Goal: Information Seeking & Learning: Learn about a topic

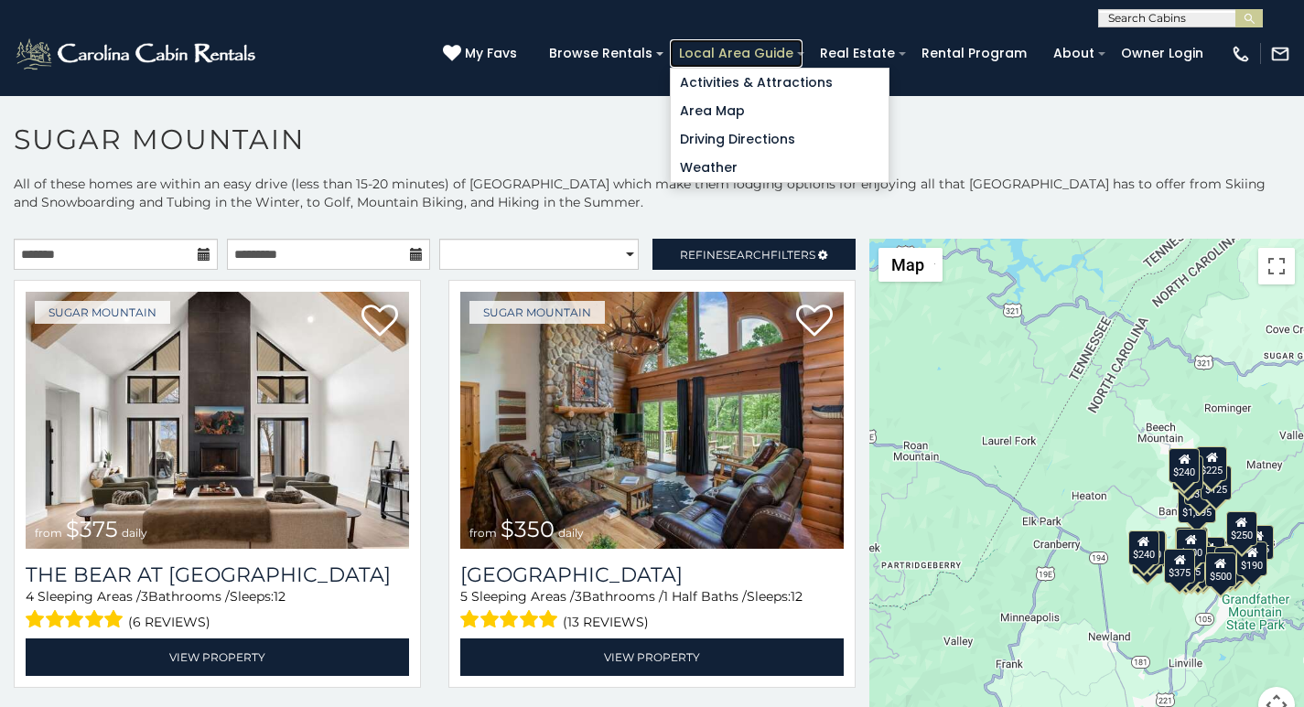
click at [781, 44] on link "Local Area Guide" at bounding box center [736, 53] width 133 height 28
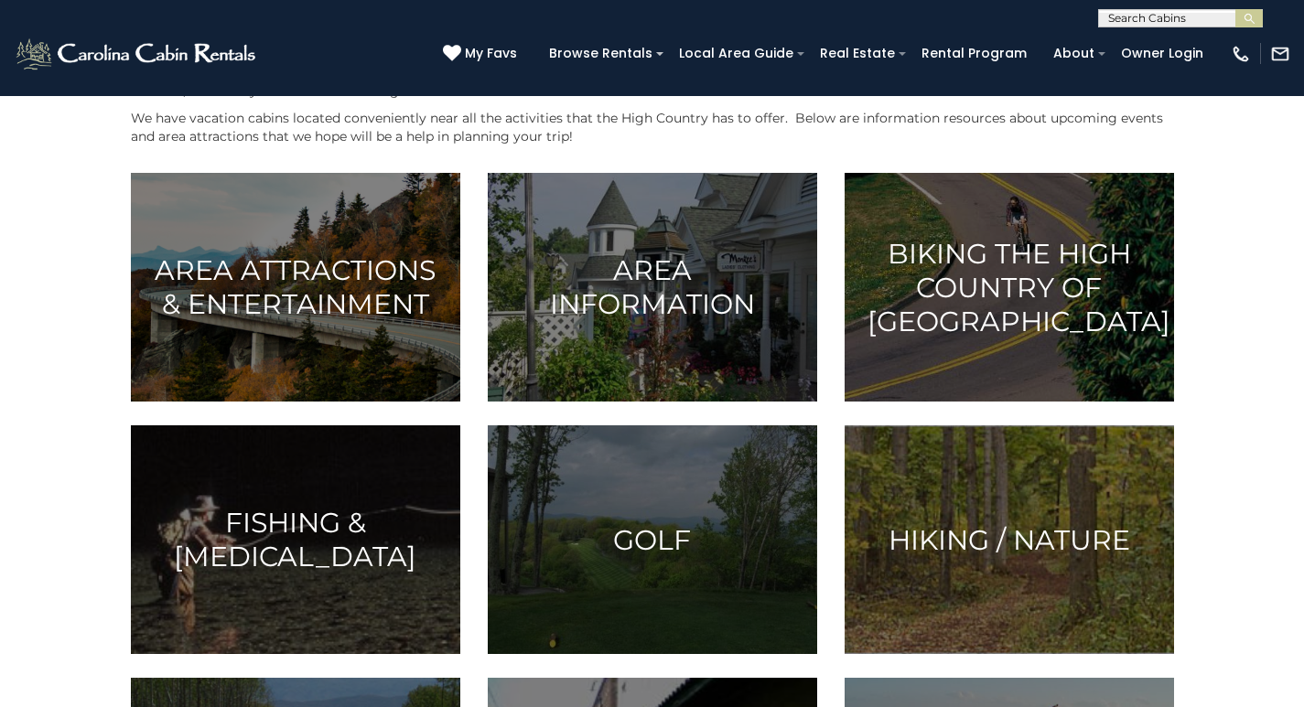
scroll to position [229, 0]
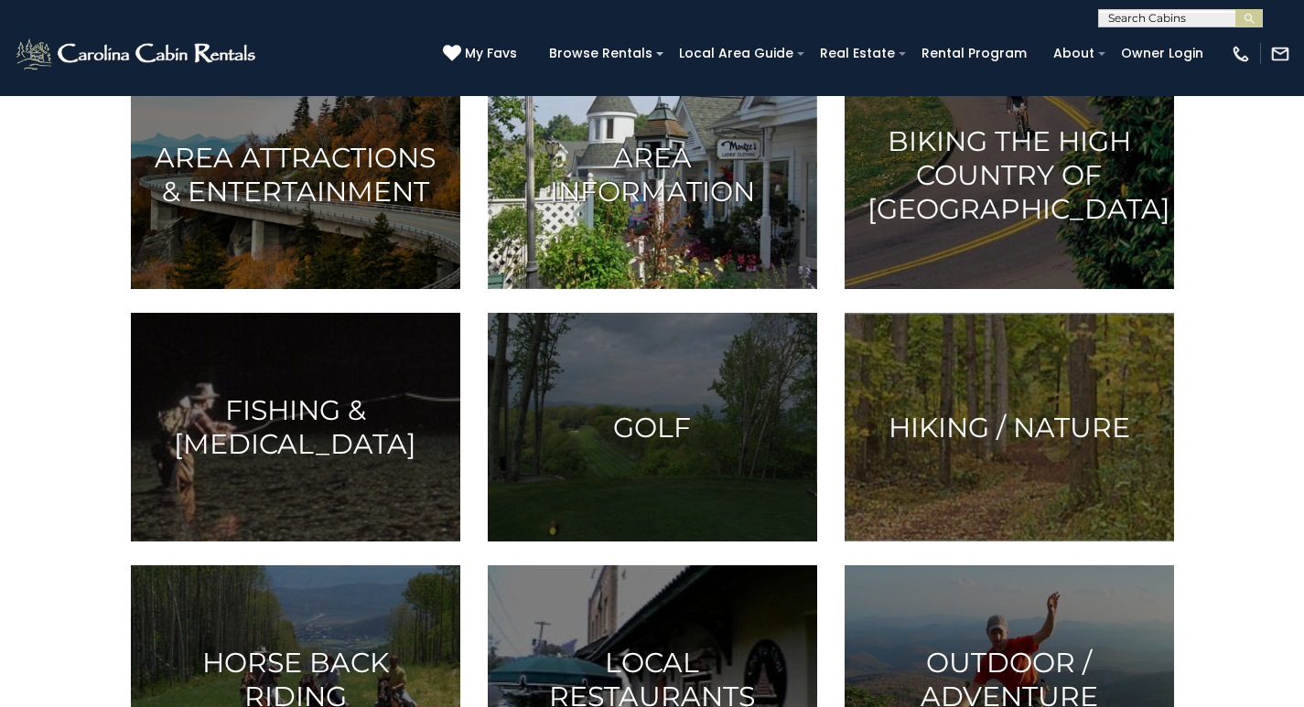
click at [675, 289] on img at bounding box center [652, 174] width 329 height 229
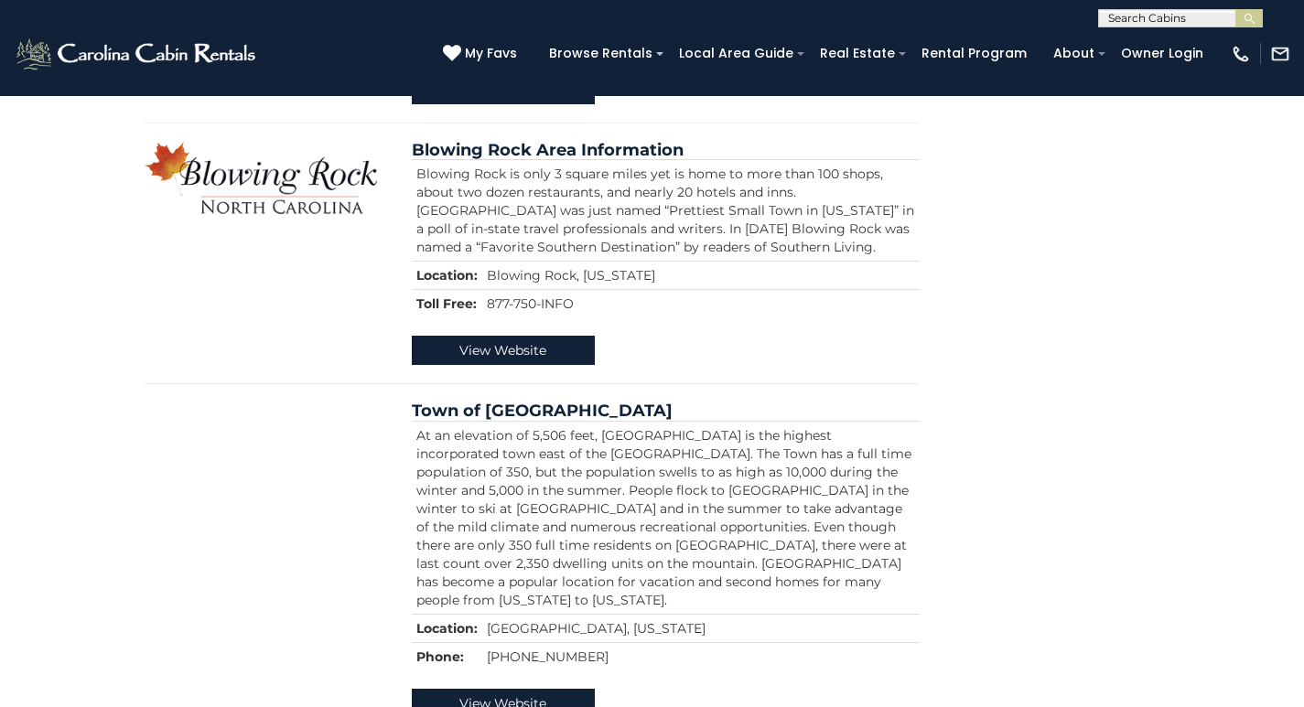
scroll to position [1118, 0]
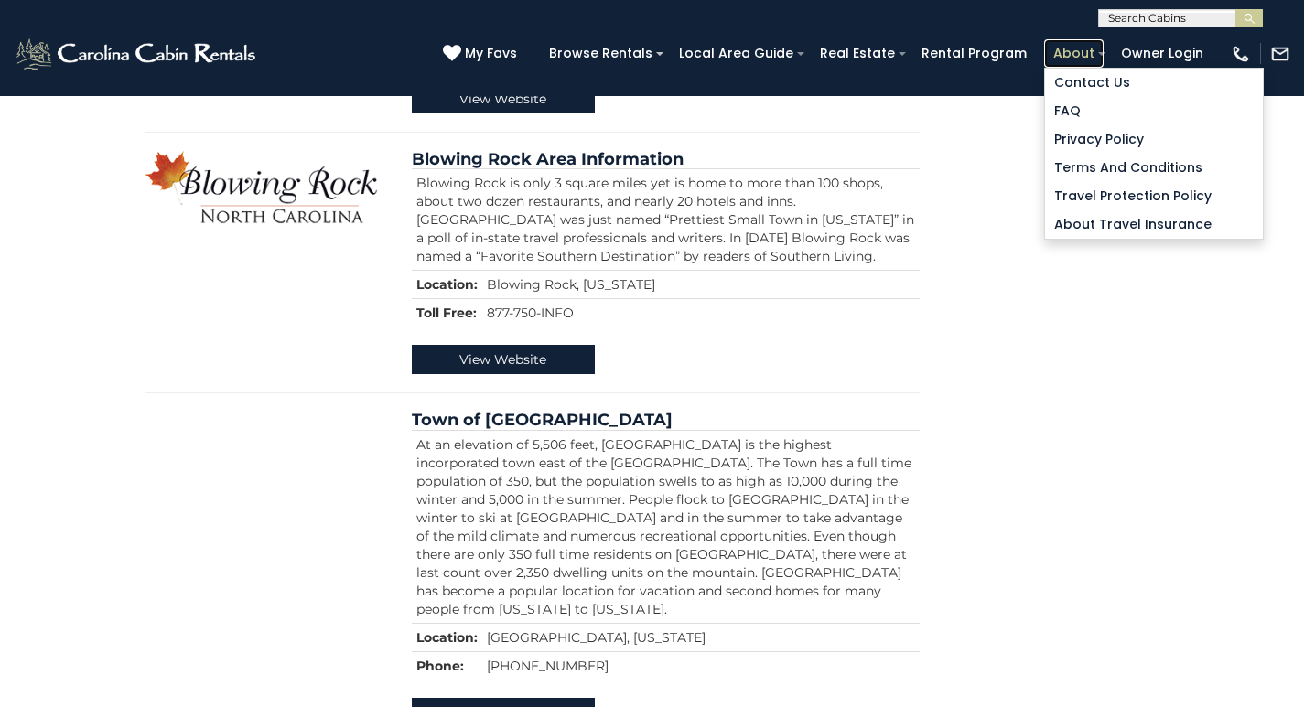
click at [1080, 47] on link "About" at bounding box center [1073, 53] width 59 height 28
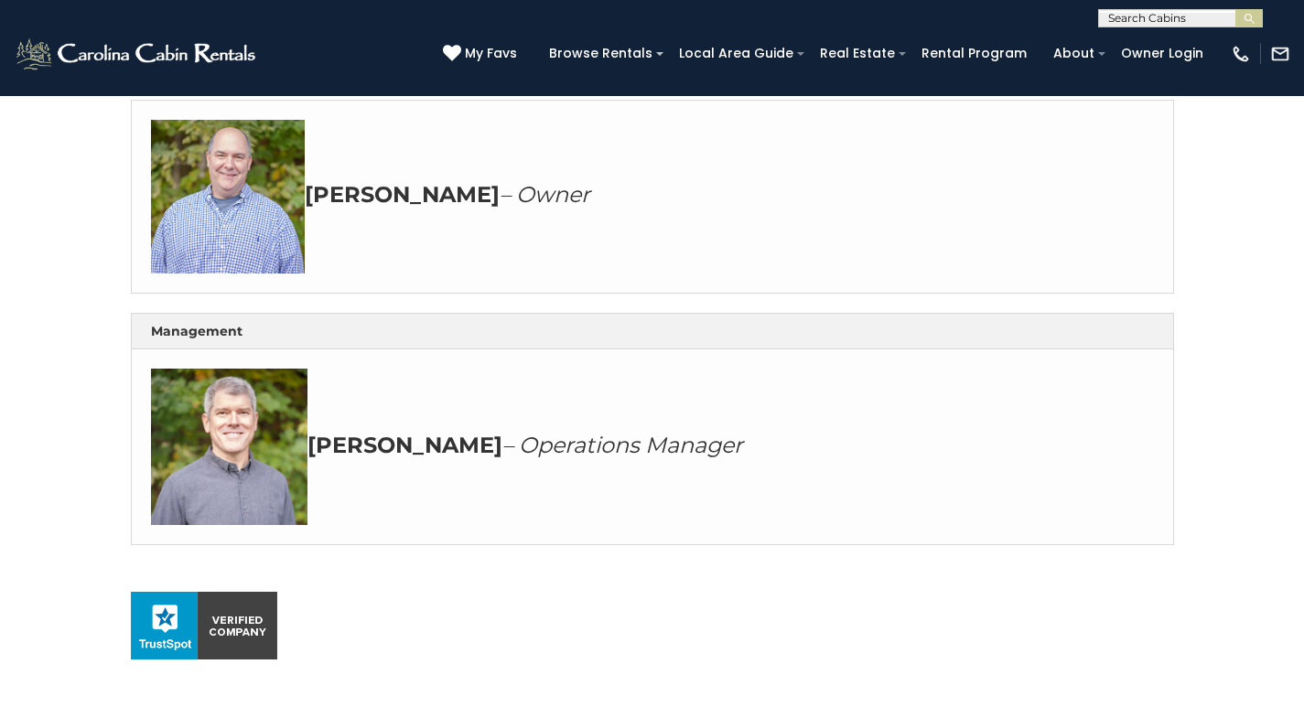
scroll to position [1095, 0]
